Goal: Navigation & Orientation: Go to known website

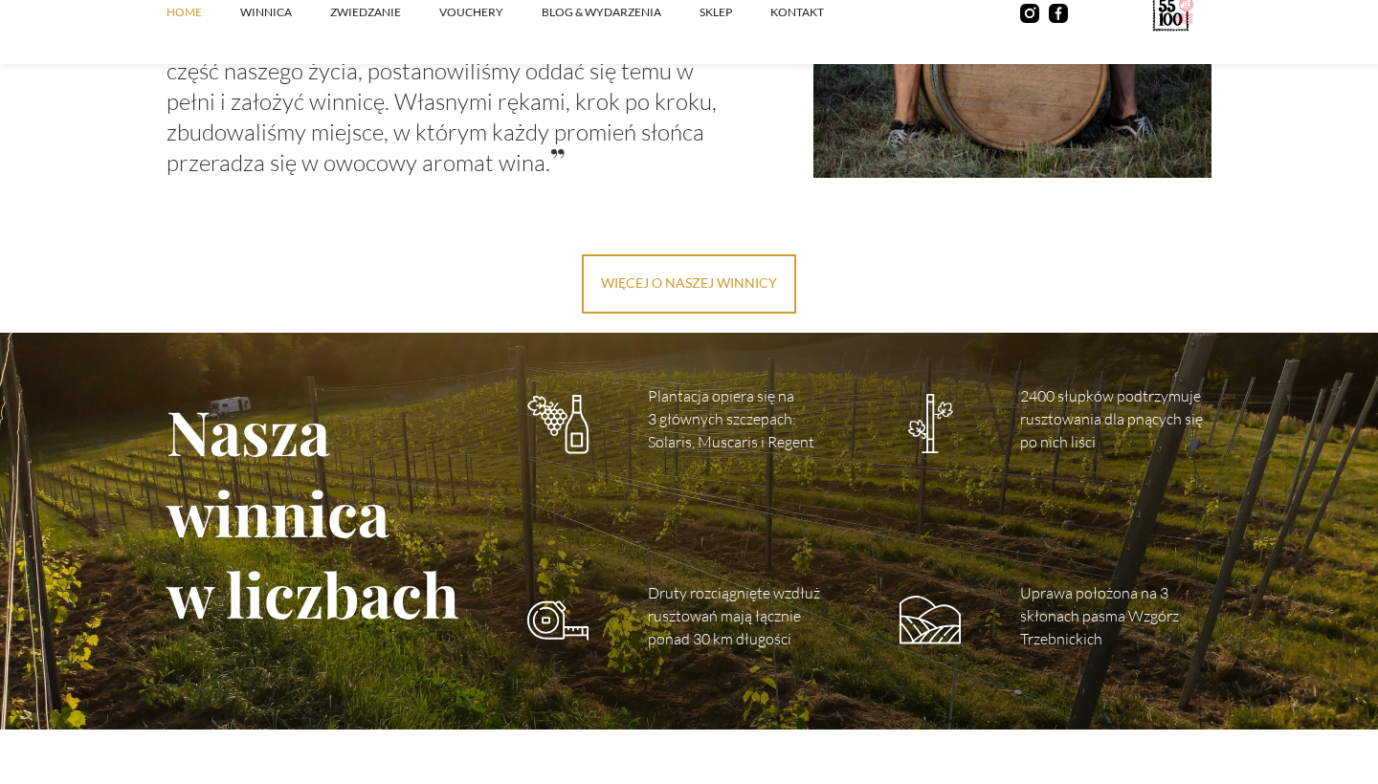
scroll to position [2472, 0]
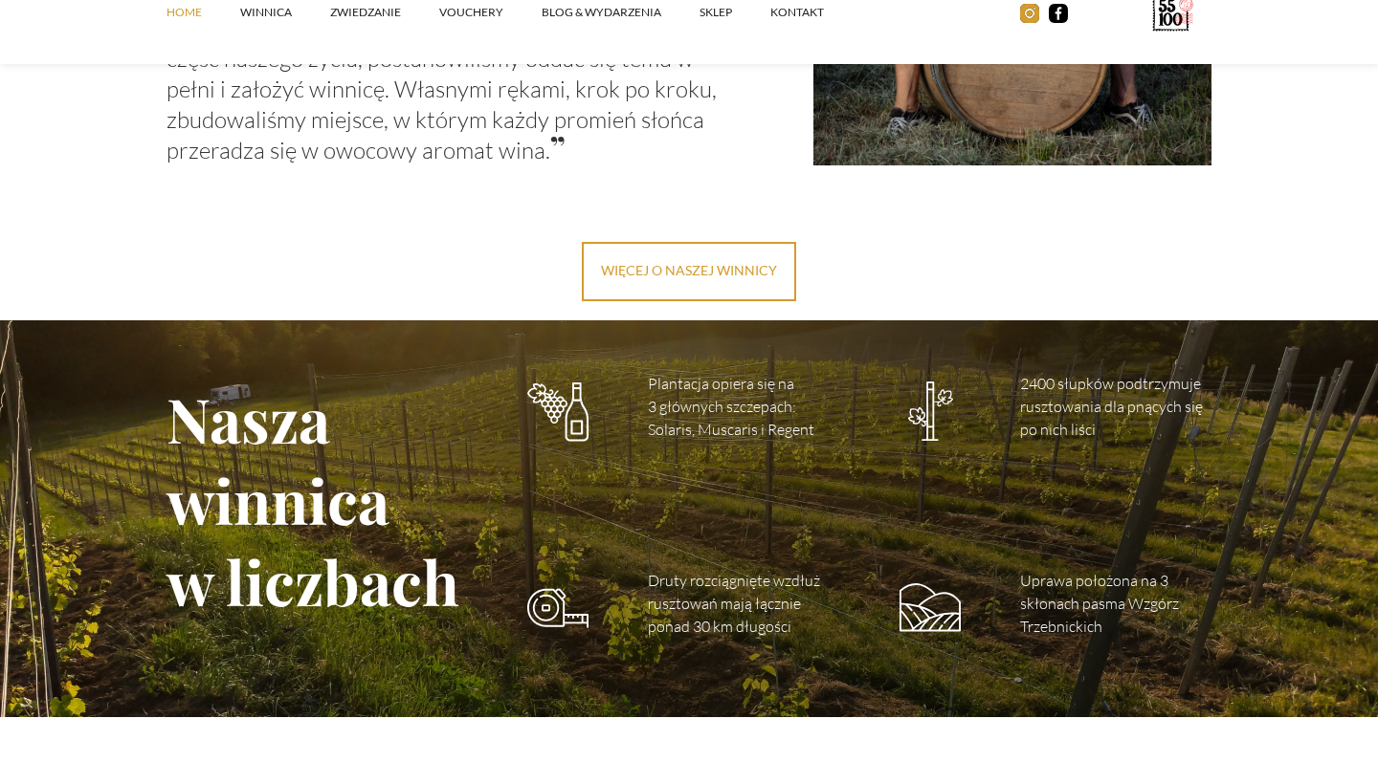
click at [1027, 9] on img at bounding box center [1029, 13] width 19 height 19
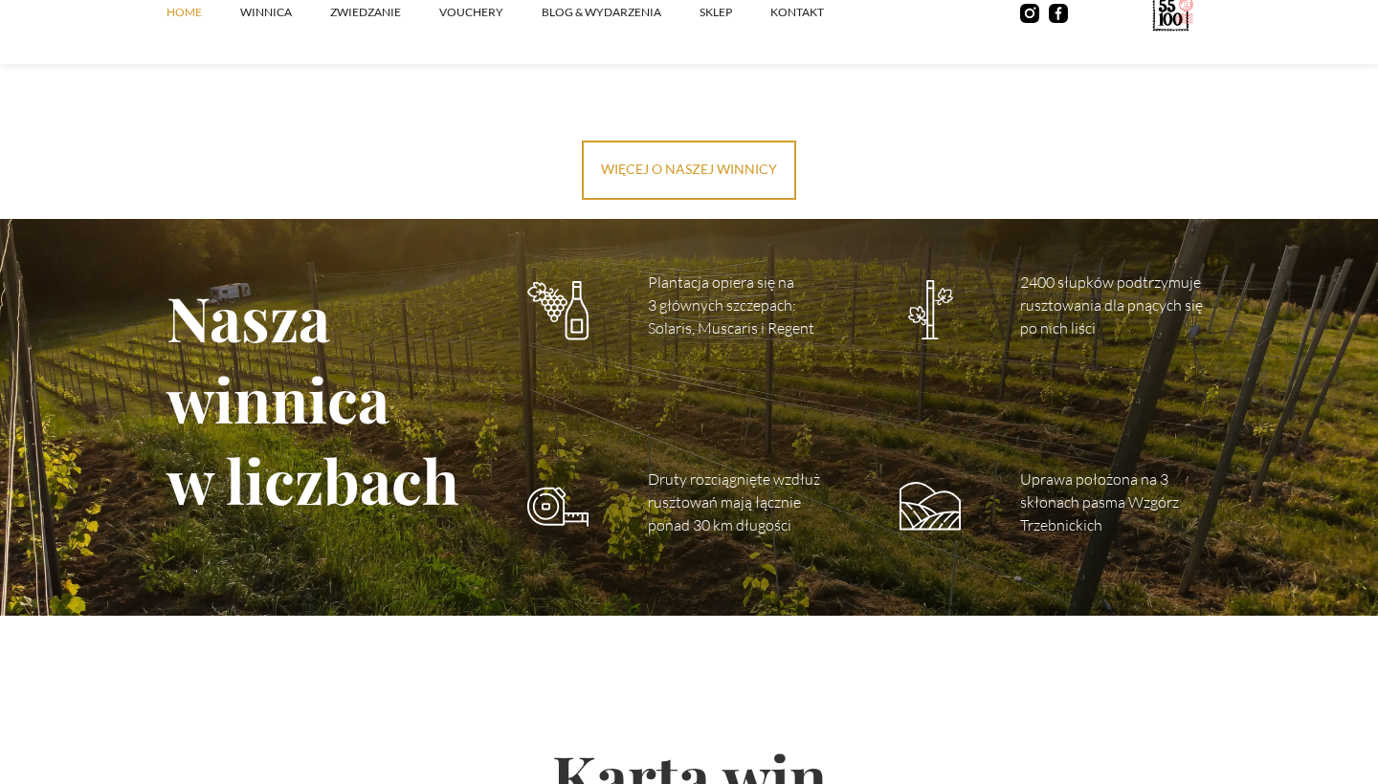
scroll to position [2594, 0]
